Goal: Task Accomplishment & Management: Complete application form

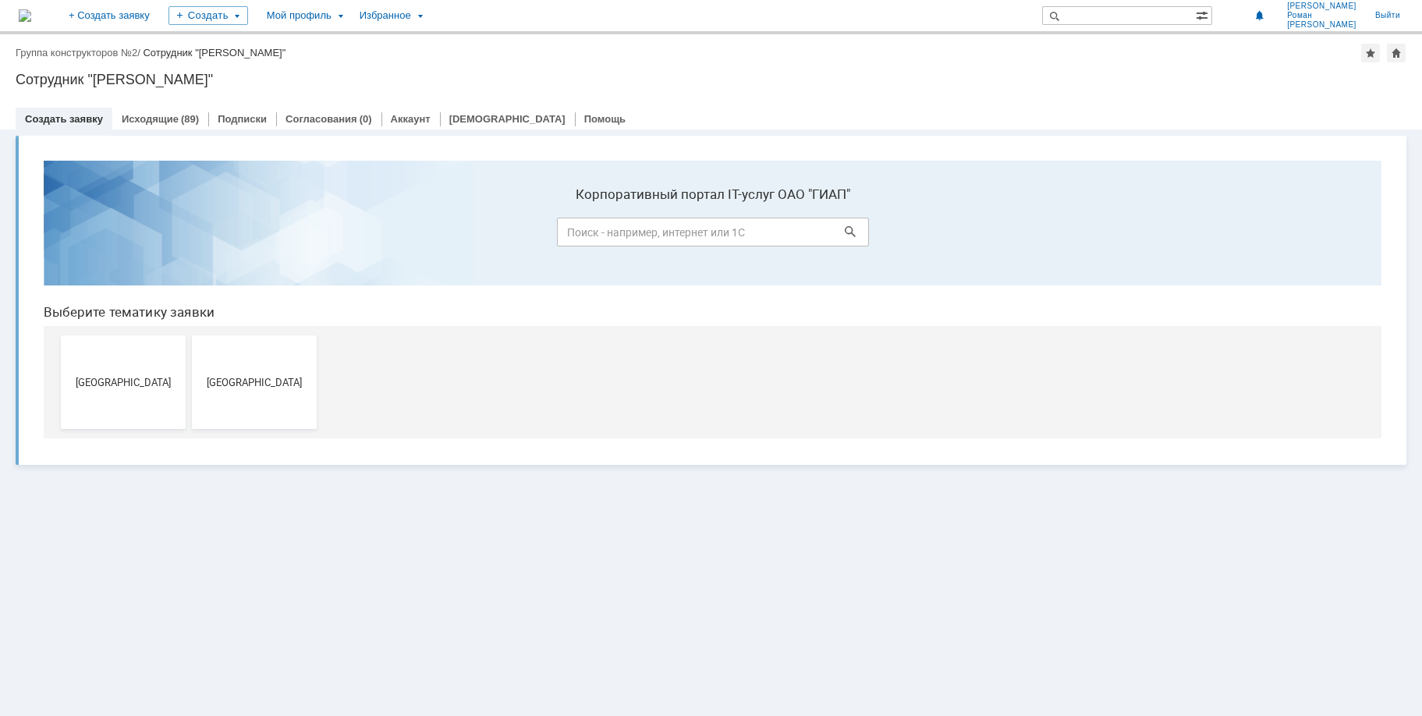
click at [121, 378] on span "[GEOGRAPHIC_DATA]" at bounding box center [123, 382] width 115 height 12
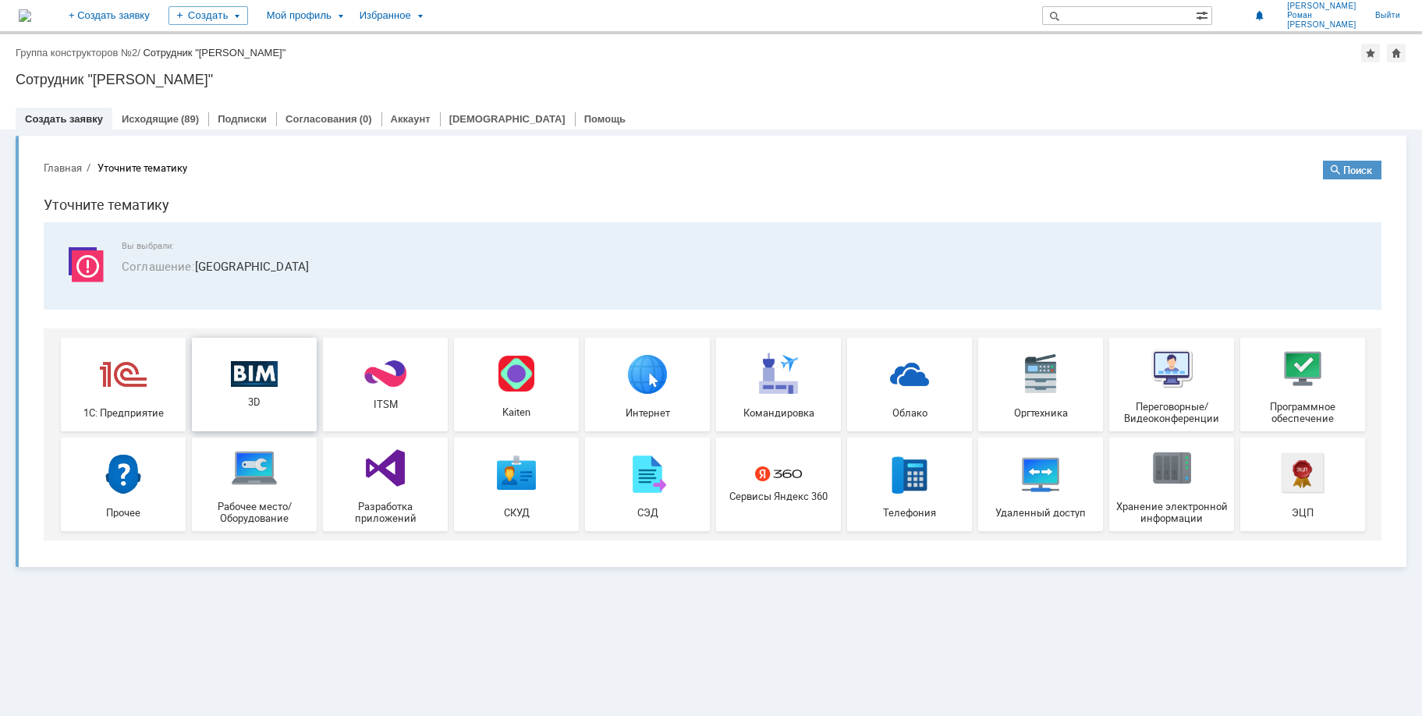
click at [250, 378] on img at bounding box center [254, 373] width 47 height 27
click at [157, 120] on link "Исходящие" at bounding box center [150, 119] width 57 height 12
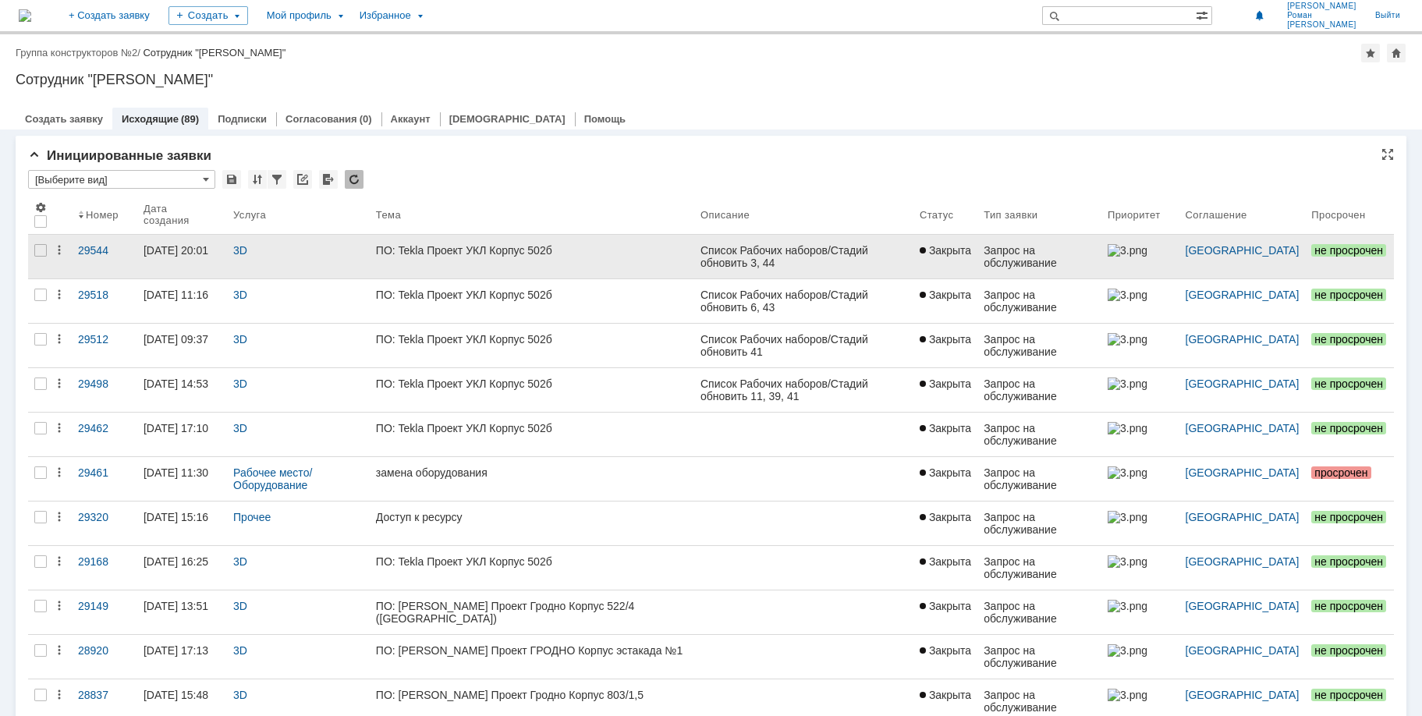
click at [460, 251] on div "ПО: Tekla Проект УКЛ Корпус 502б" at bounding box center [532, 250] width 312 height 12
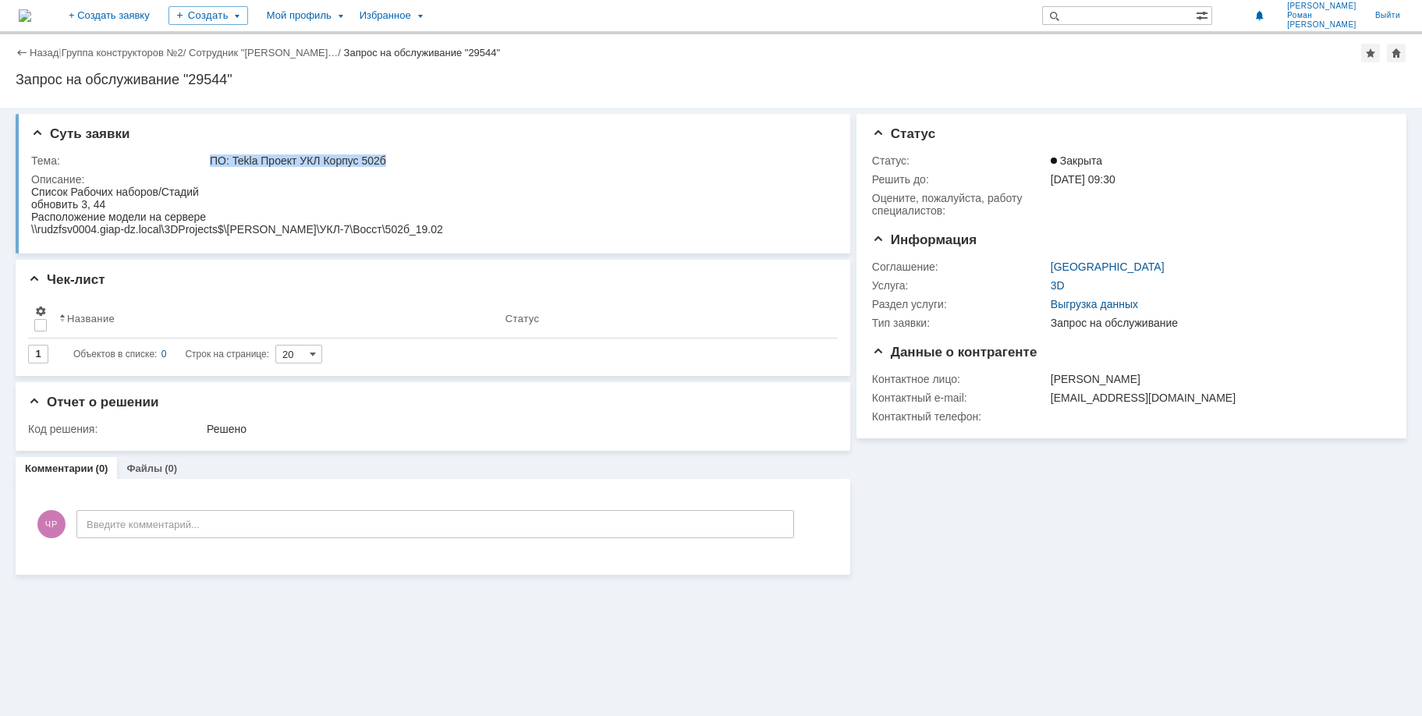
drag, startPoint x: 415, startPoint y: 158, endPoint x: 195, endPoint y: 162, distance: 220.0
click at [195, 162] on tr "Тема: ПО: [PERSON_NAME] Проект УКЛ Корпус 502б" at bounding box center [430, 160] width 798 height 19
copy tr "ПО: Tekla Проект УКЛ Корпус 502б"
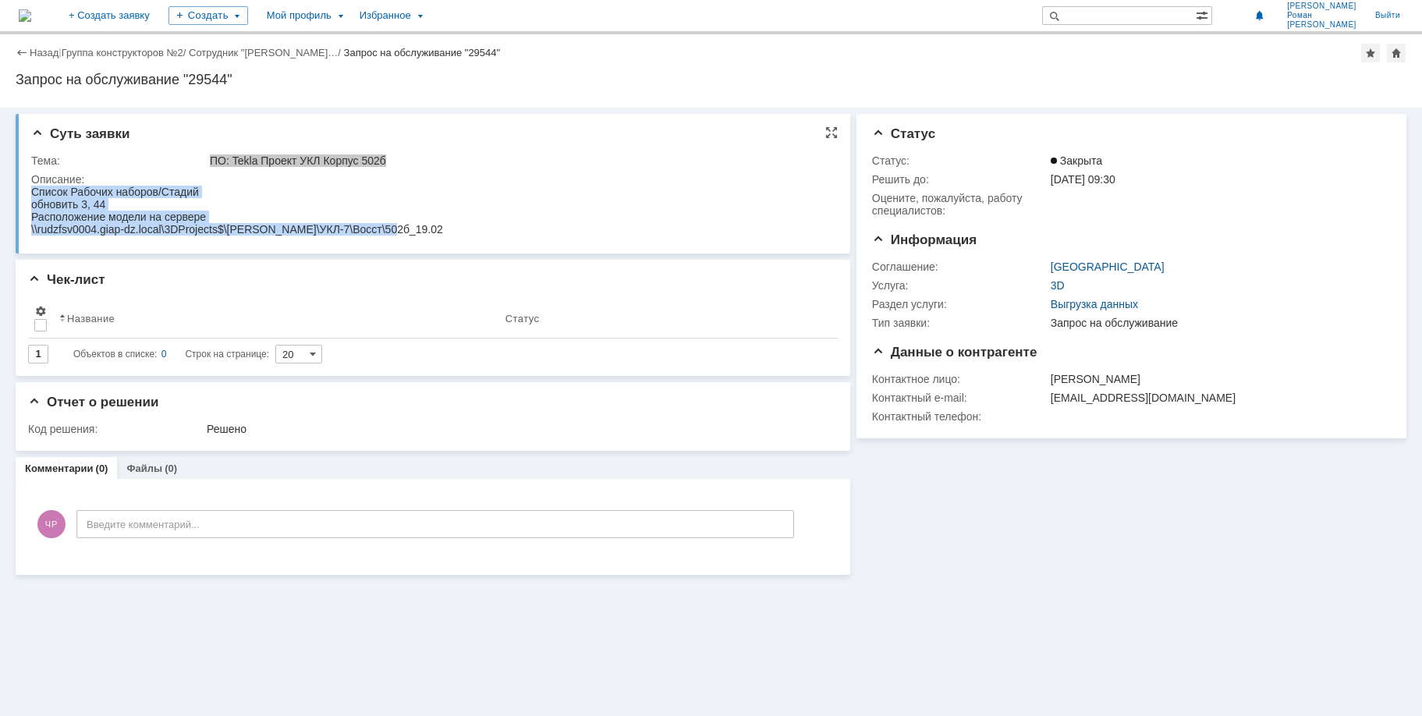
drag, startPoint x: 392, startPoint y: 229, endPoint x: 48, endPoint y: 383, distance: 377.2
click at [31, 197] on html "Список Рабочих наборов/Стадий обновить 3, 44 Расположение модели на сервере \\r…" at bounding box center [429, 211] width 797 height 50
copy body "Список Рабочих наборов/Стадий обновить 3, 44 Расположение модели на сервере \\r…"
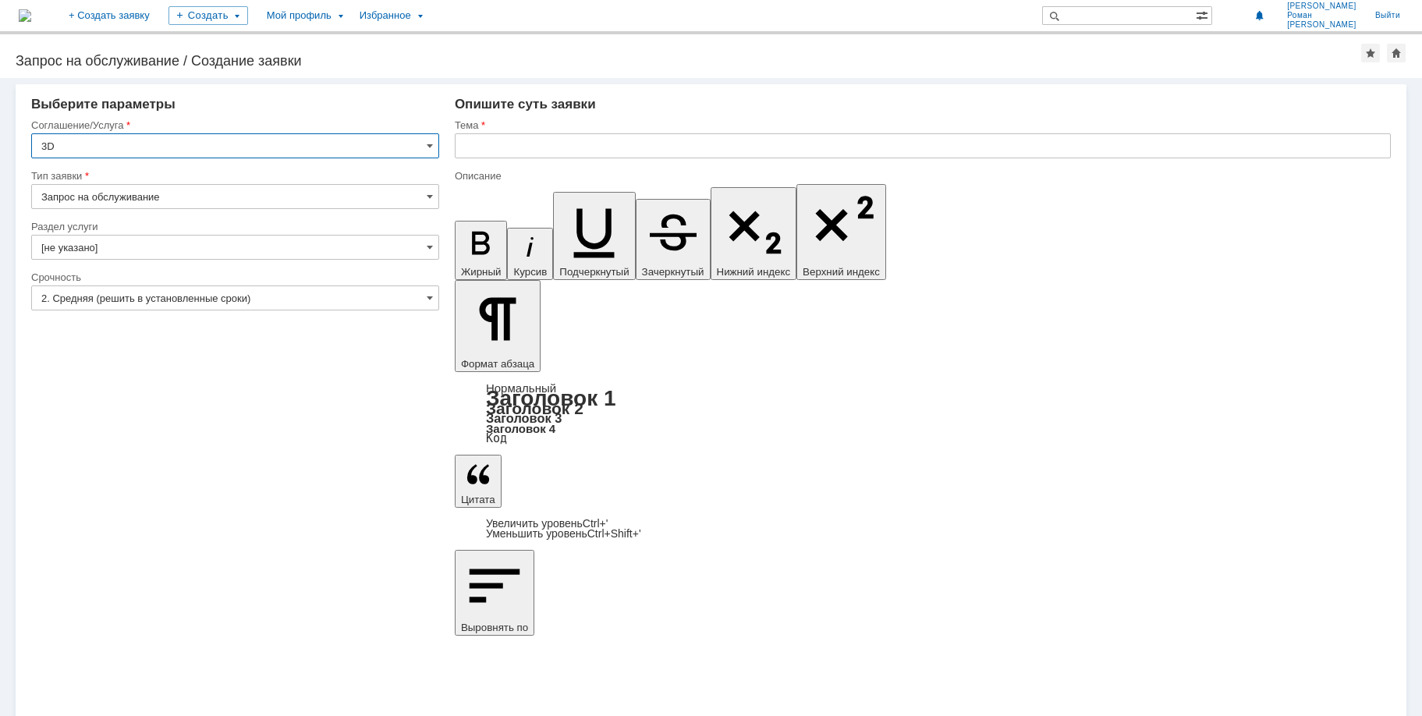
click at [165, 247] on input "[не указано]" at bounding box center [235, 247] width 408 height 25
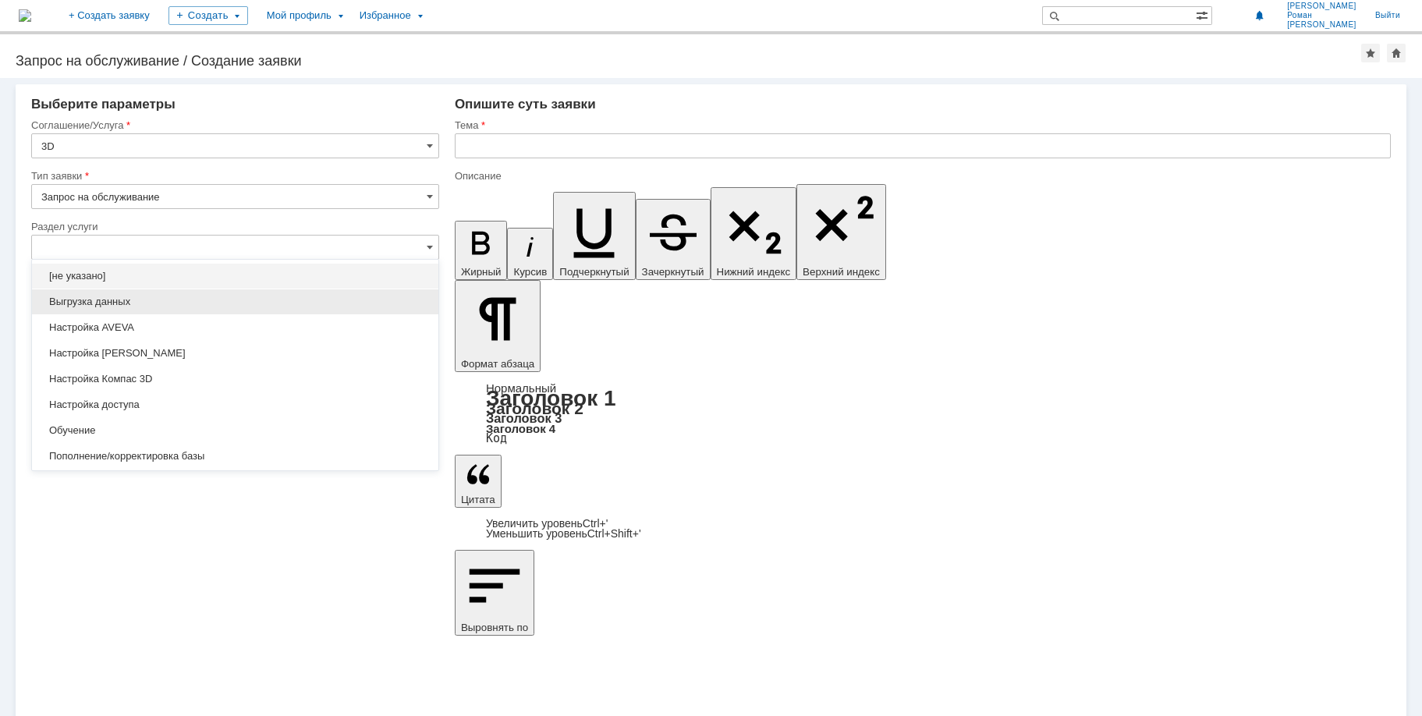
click at [150, 305] on span "Выгрузка данных" at bounding box center [235, 302] width 388 height 12
type input "Выгрузка данных"
type input "ПО: Revit/Tekla Проект ** Корпус **"
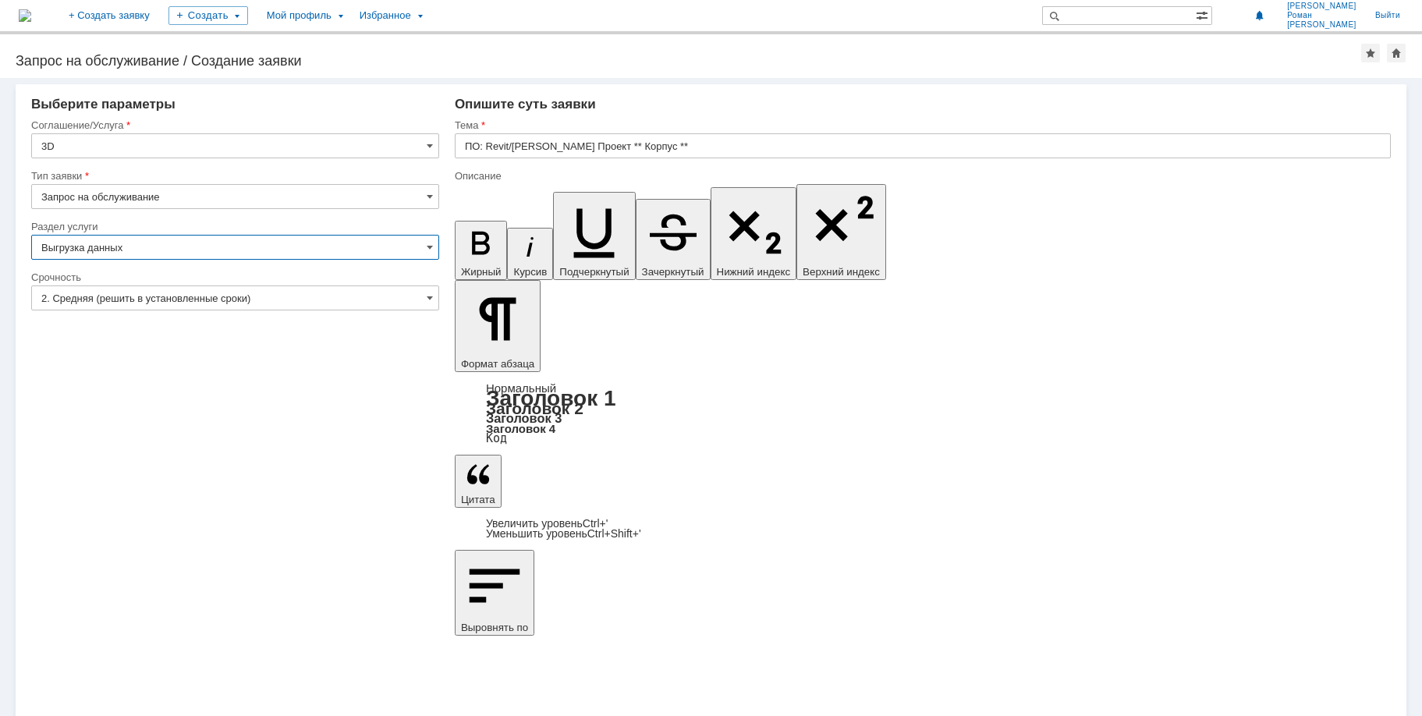
type input "Выгрузка данных"
paste input "ПО: Tekla Проект УКЛ Корпус 502б"
drag, startPoint x: 489, startPoint y: 148, endPoint x: 396, endPoint y: 148, distance: 92.8
type input "ПО: Tekla Проект УКЛ Корпус 502б"
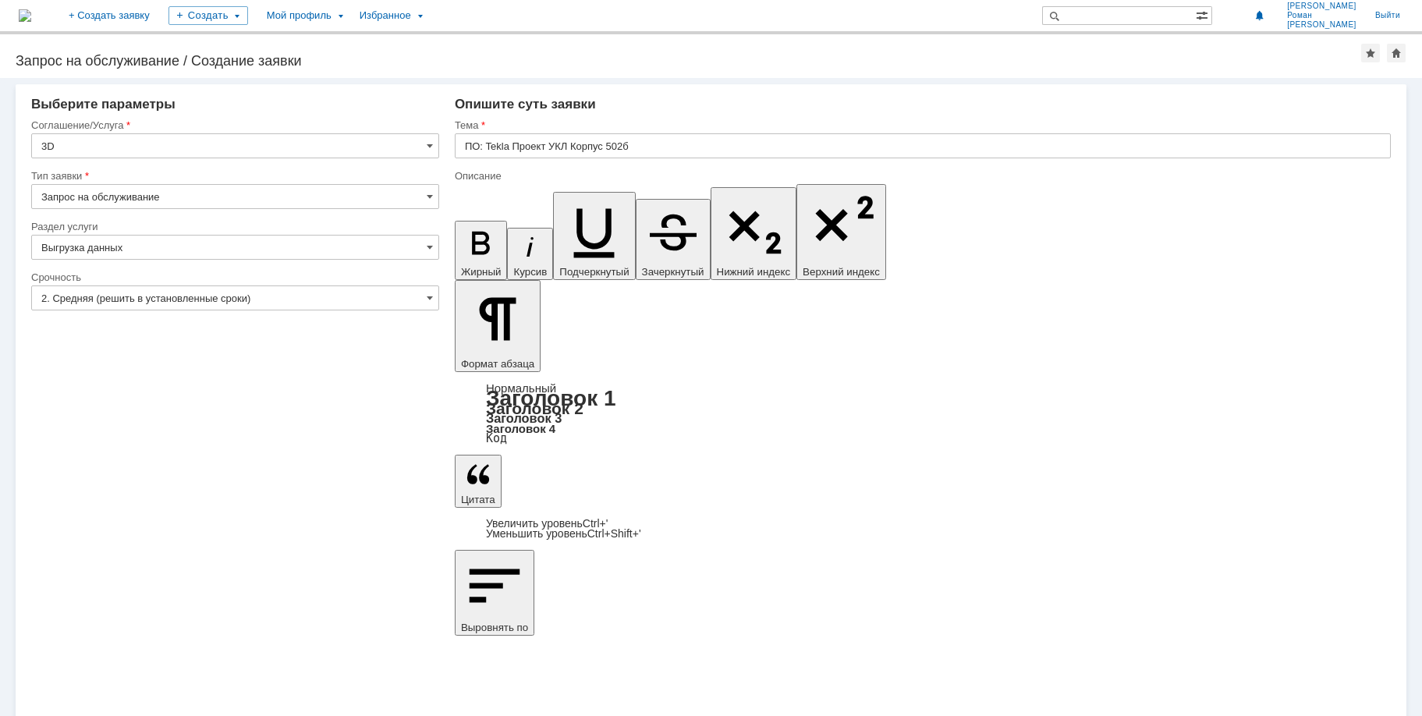
drag, startPoint x: 630, startPoint y: 5394, endPoint x: 447, endPoint y: 5359, distance: 186.1
drag, startPoint x: 553, startPoint y: 5376, endPoint x: 522, endPoint y: 5375, distance: 31.2
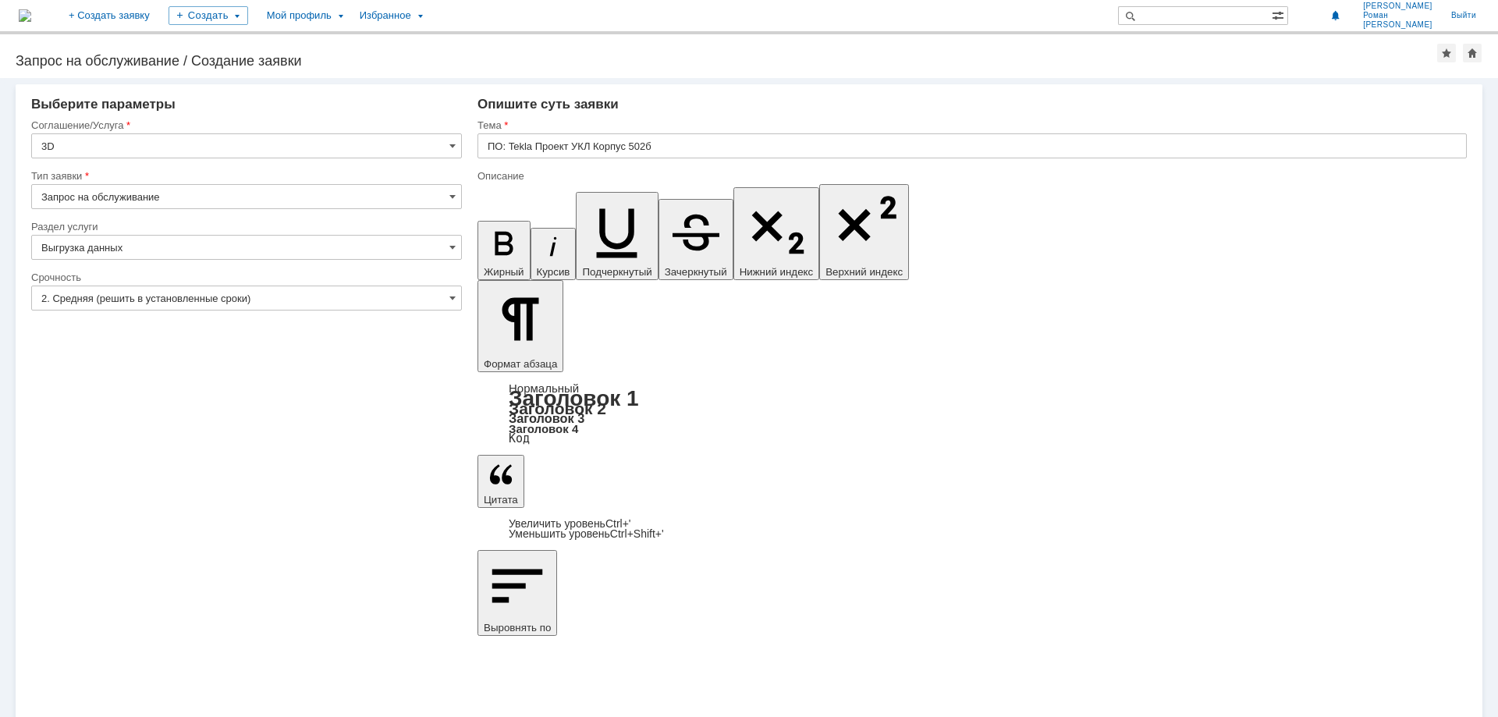
drag, startPoint x: 541, startPoint y: 5663, endPoint x: 497, endPoint y: 5659, distance: 43.9
